Goal: Use online tool/utility: Utilize a website feature to perform a specific function

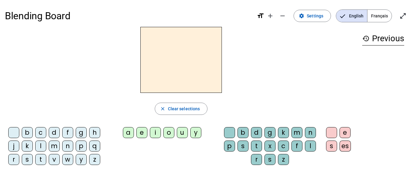
click at [26, 158] on div "s" at bounding box center [27, 159] width 11 height 11
click at [156, 133] on div "i" at bounding box center [155, 132] width 11 height 11
click at [313, 147] on div "l" at bounding box center [310, 146] width 11 height 11
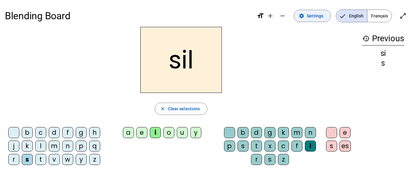
click at [314, 16] on span "Settings" at bounding box center [314, 15] width 17 height 7
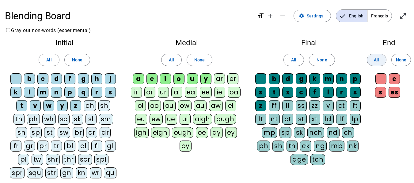
click at [377, 58] on span "All" at bounding box center [376, 59] width 5 height 7
click at [397, 60] on span "None" at bounding box center [401, 59] width 10 height 7
click at [379, 63] on span at bounding box center [376, 60] width 19 height 15
click at [309, 16] on span "Settings" at bounding box center [314, 15] width 17 height 7
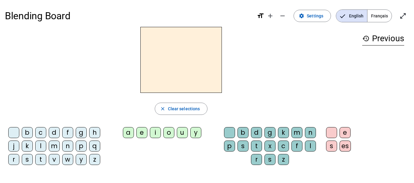
click at [28, 157] on div "s" at bounding box center [27, 159] width 11 height 11
click at [156, 131] on div "i" at bounding box center [155, 132] width 11 height 11
click at [310, 147] on div "l" at bounding box center [310, 146] width 11 height 11
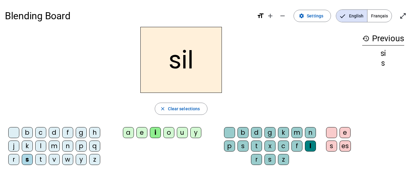
click at [331, 135] on div at bounding box center [331, 132] width 11 height 11
click at [171, 135] on div "o" at bounding box center [168, 132] width 11 height 11
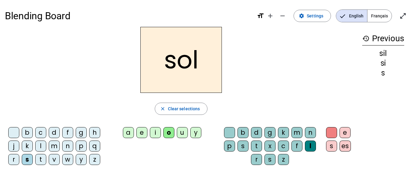
click at [156, 132] on div "i" at bounding box center [155, 132] width 11 height 11
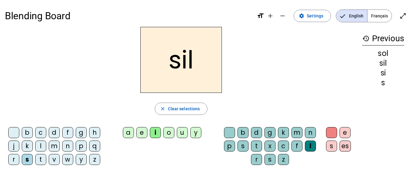
click at [331, 134] on div at bounding box center [331, 132] width 11 height 11
click at [344, 136] on div "e" at bounding box center [344, 132] width 11 height 11
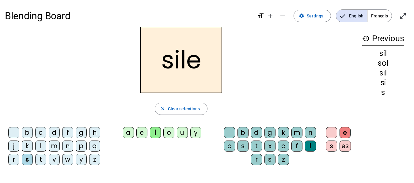
click at [344, 136] on div "e" at bounding box center [344, 132] width 11 height 11
click at [172, 107] on span "Clear selections" at bounding box center [184, 108] width 32 height 7
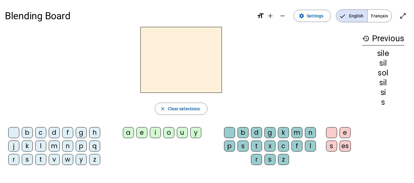
click at [24, 165] on div "s" at bounding box center [27, 159] width 11 height 11
click at [26, 162] on div "s" at bounding box center [27, 159] width 11 height 11
click at [154, 134] on div "i" at bounding box center [155, 132] width 11 height 11
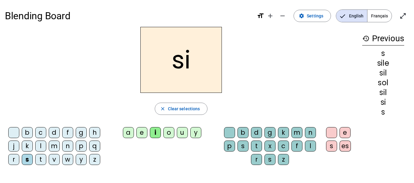
click at [309, 150] on div "l" at bounding box center [310, 146] width 11 height 11
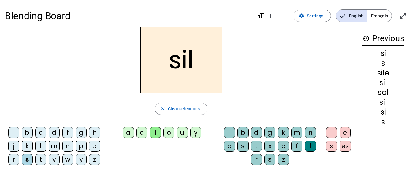
click at [228, 132] on div at bounding box center [229, 132] width 11 height 11
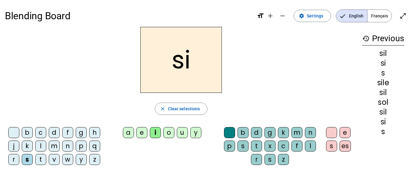
click at [133, 132] on div "a" at bounding box center [128, 132] width 11 height 11
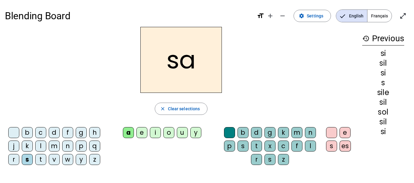
click at [183, 136] on div "u" at bounding box center [182, 132] width 11 height 11
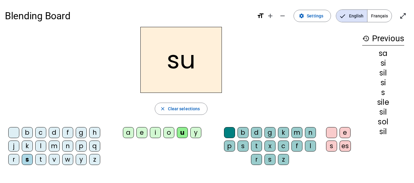
click at [44, 161] on div "t" at bounding box center [40, 159] width 11 height 11
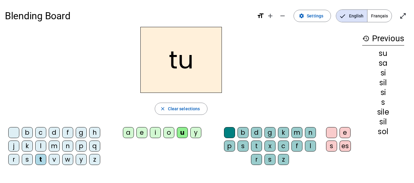
click at [57, 131] on div "d" at bounding box center [54, 132] width 11 height 11
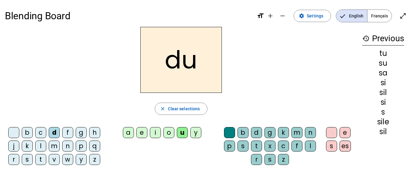
click at [141, 136] on div "e" at bounding box center [141, 132] width 11 height 11
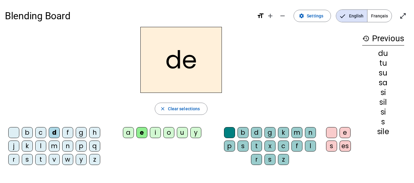
click at [55, 146] on div "m" at bounding box center [54, 146] width 11 height 11
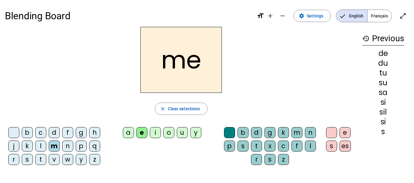
click at [42, 160] on div "t" at bounding box center [40, 159] width 11 height 11
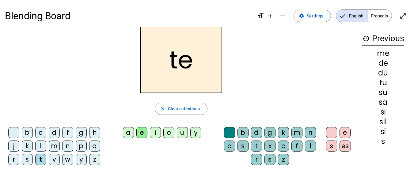
click at [13, 146] on div "j" at bounding box center [13, 146] width 11 height 11
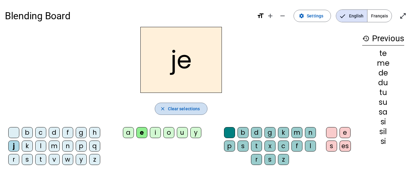
click at [182, 110] on span "Clear selections" at bounding box center [184, 108] width 32 height 7
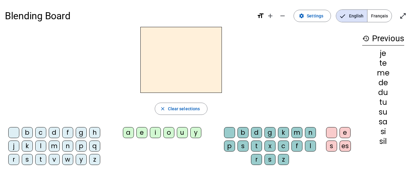
click at [55, 147] on div "m" at bounding box center [54, 146] width 11 height 11
click at [128, 133] on div "a" at bounding box center [128, 132] width 11 height 11
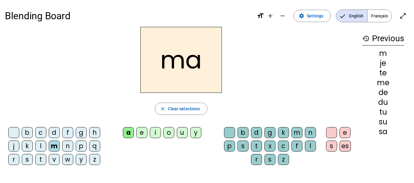
click at [310, 152] on div "l" at bounding box center [310, 146] width 11 height 11
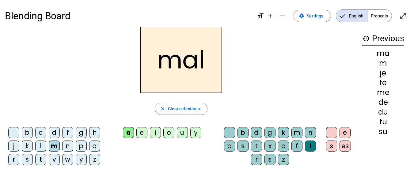
click at [156, 135] on div "i" at bounding box center [155, 132] width 11 height 11
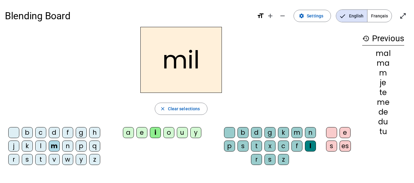
click at [28, 161] on div "s" at bounding box center [27, 159] width 11 height 11
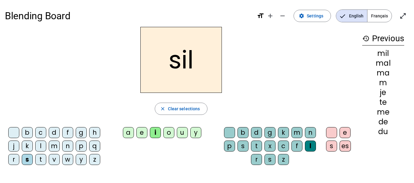
click at [333, 135] on div at bounding box center [331, 132] width 11 height 11
click at [227, 133] on div at bounding box center [229, 132] width 11 height 11
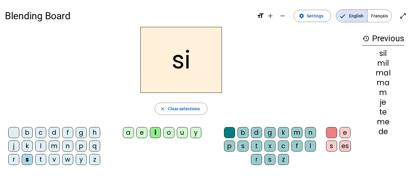
click at [125, 134] on div "a" at bounding box center [128, 132] width 11 height 11
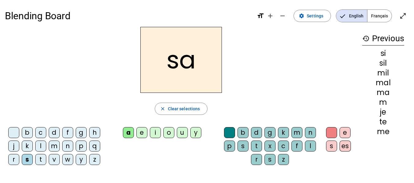
click at [182, 132] on div "u" at bounding box center [182, 132] width 11 height 11
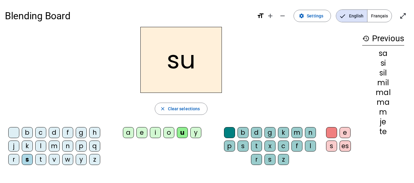
click at [255, 156] on div "r" at bounding box center [256, 159] width 11 height 11
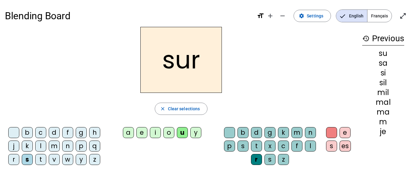
click at [53, 147] on div "m" at bounding box center [54, 146] width 11 height 11
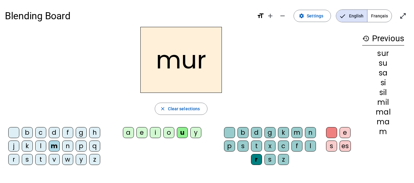
click at [54, 133] on div "d" at bounding box center [54, 132] width 11 height 11
